Goal: Navigation & Orientation: Find specific page/section

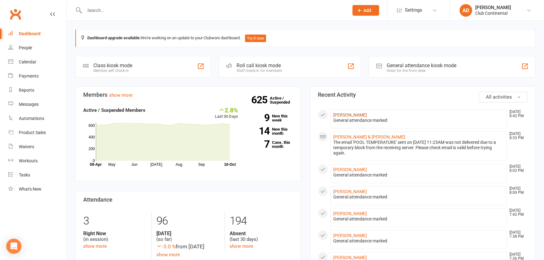
click at [346, 115] on link "[PERSON_NAME]" at bounding box center [350, 114] width 34 height 5
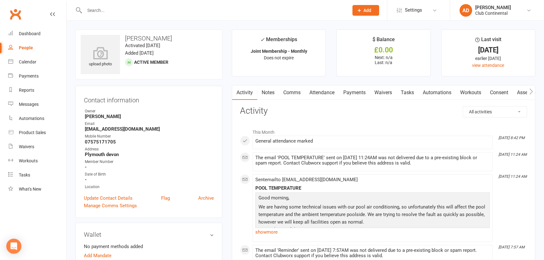
click at [16, 18] on link "Clubworx" at bounding box center [16, 14] width 16 height 16
